Goal: Entertainment & Leisure: Consume media (video, audio)

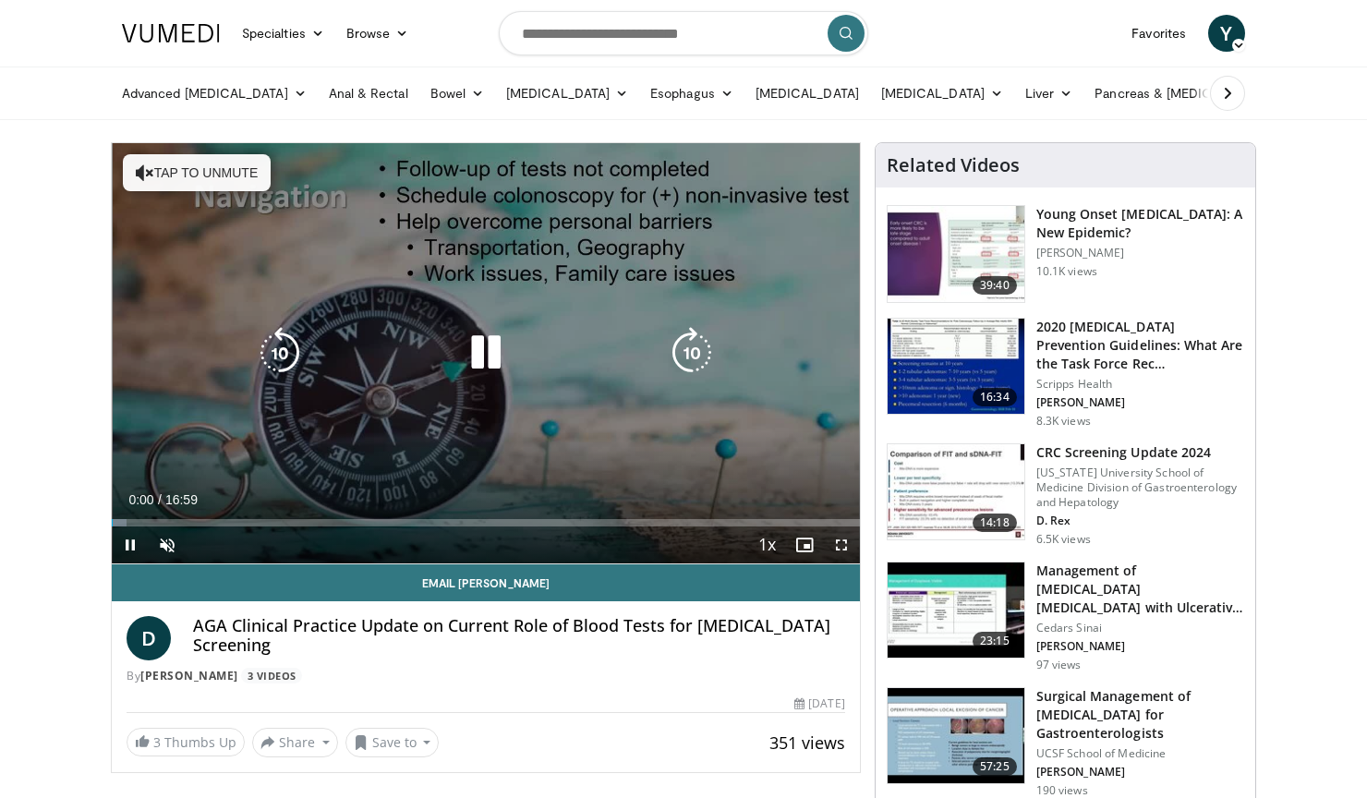
click at [493, 357] on icon "Video Player" at bounding box center [486, 353] width 52 height 52
click at [476, 353] on icon "Video Player" at bounding box center [486, 353] width 52 height 52
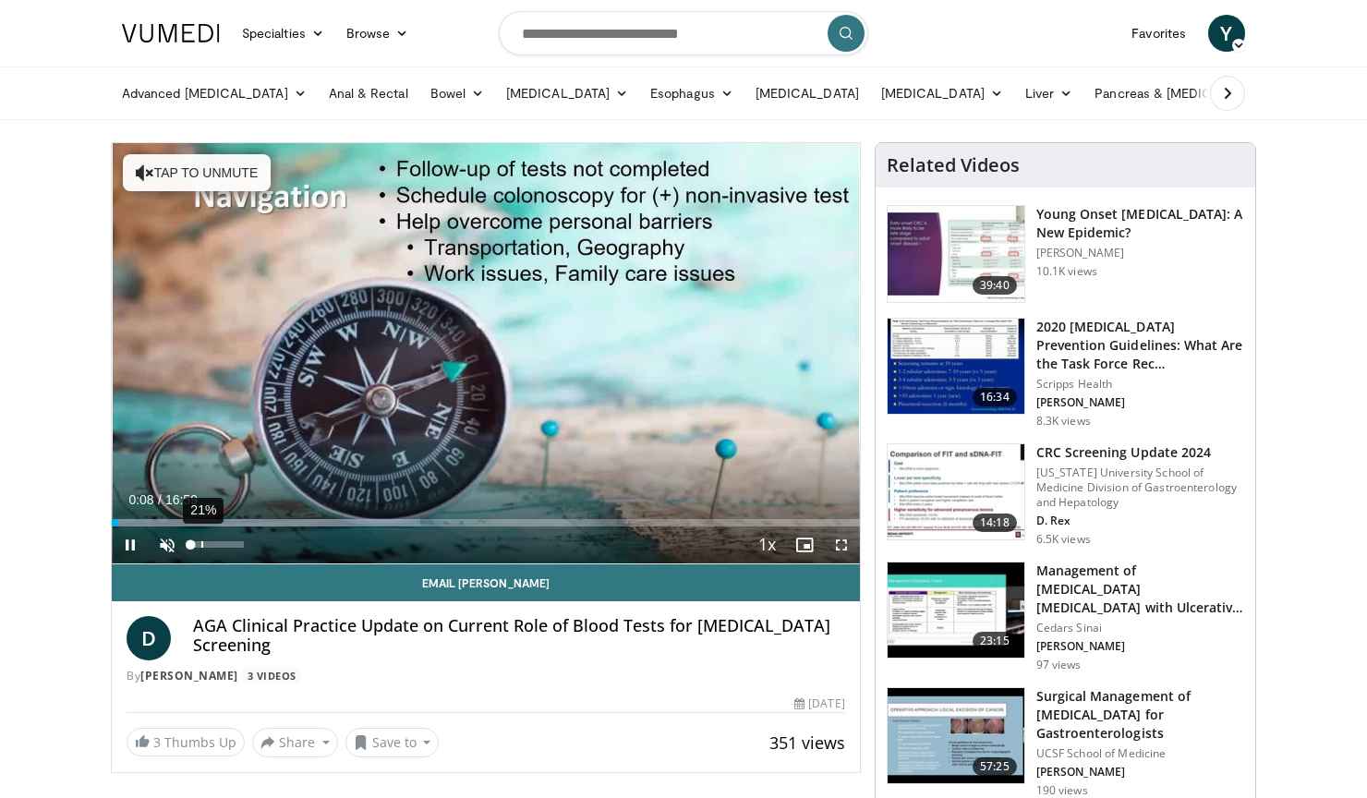
click at [202, 545] on div "21%" at bounding box center [202, 544] width 2 height 6
click at [222, 540] on div "58%" at bounding box center [217, 544] width 65 height 37
click at [237, 541] on div "86%" at bounding box center [216, 544] width 53 height 6
click at [842, 545] on span "Video Player" at bounding box center [841, 544] width 37 height 37
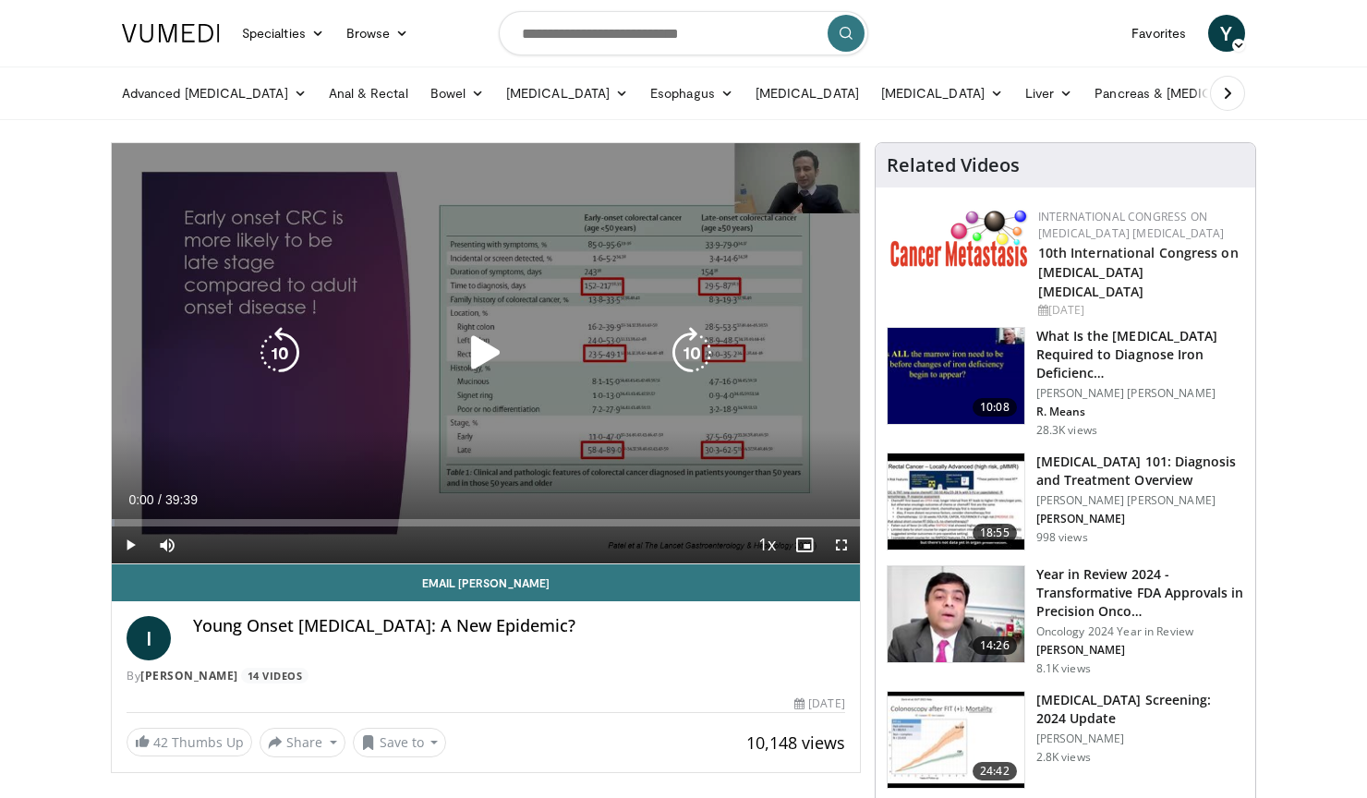
click at [482, 357] on icon "Video Player" at bounding box center [486, 353] width 52 height 52
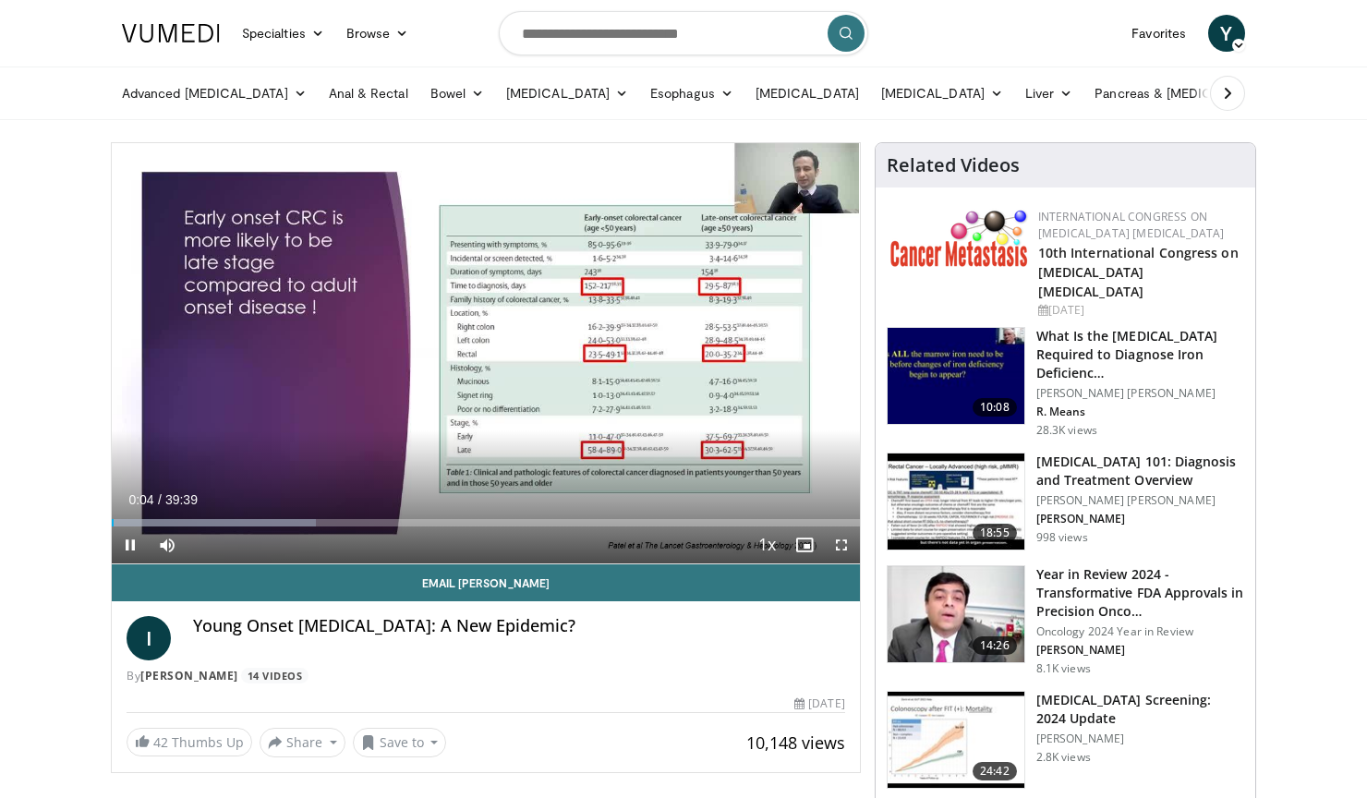
click at [841, 548] on span "Video Player" at bounding box center [841, 544] width 37 height 37
